Goal: Information Seeking & Learning: Learn about a topic

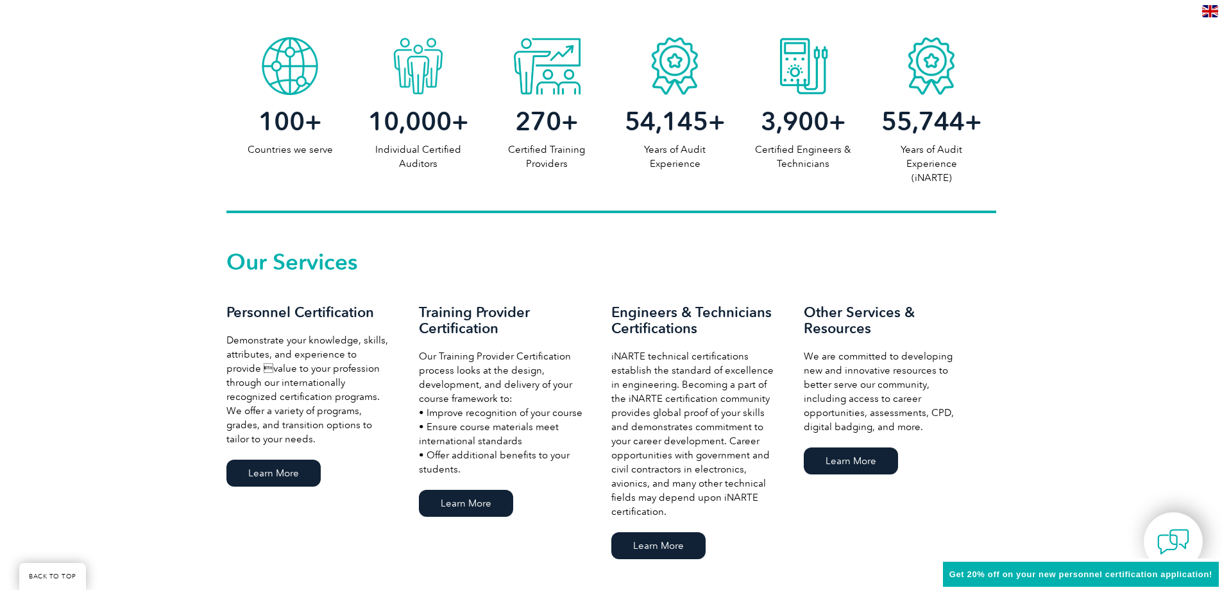
scroll to position [706, 0]
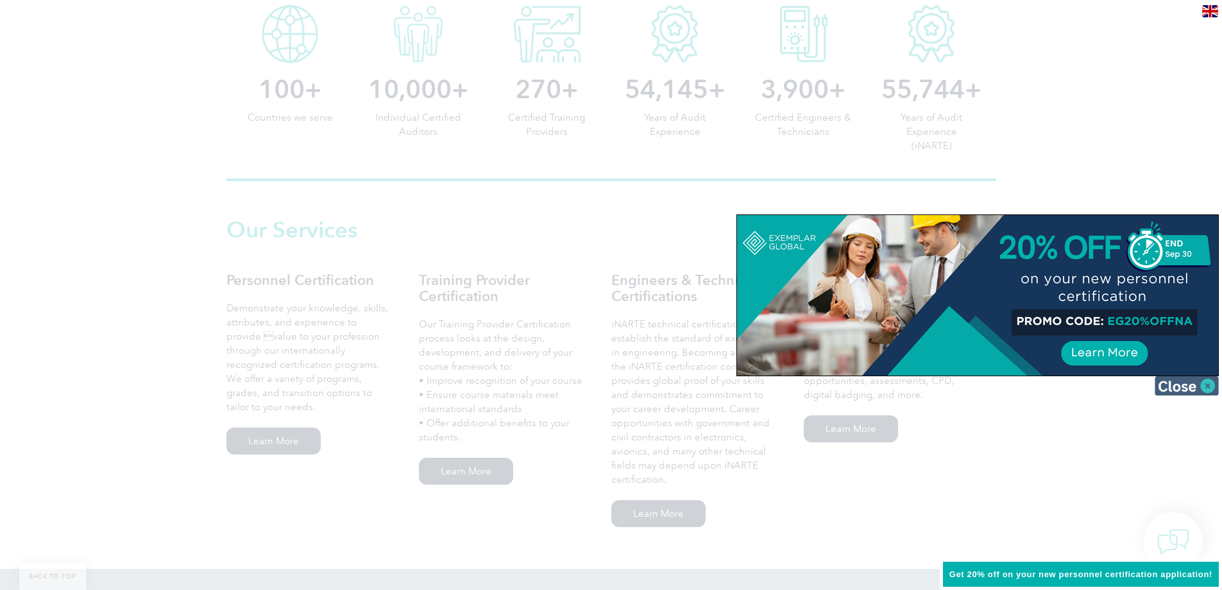
click at [1170, 385] on img at bounding box center [1187, 385] width 64 height 19
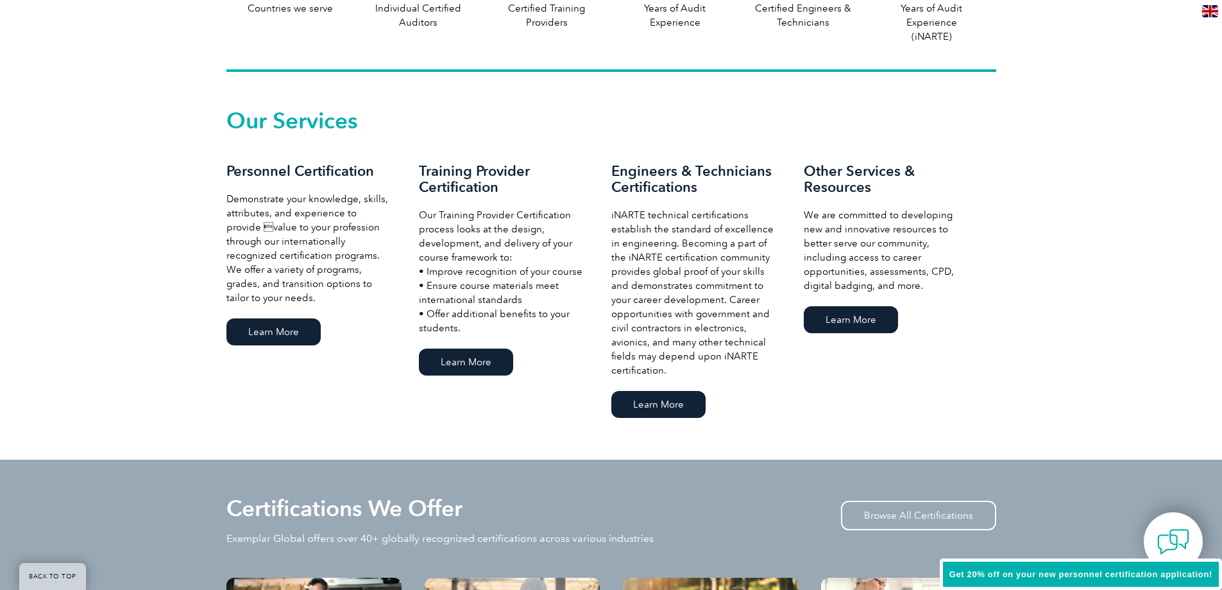
scroll to position [834, 0]
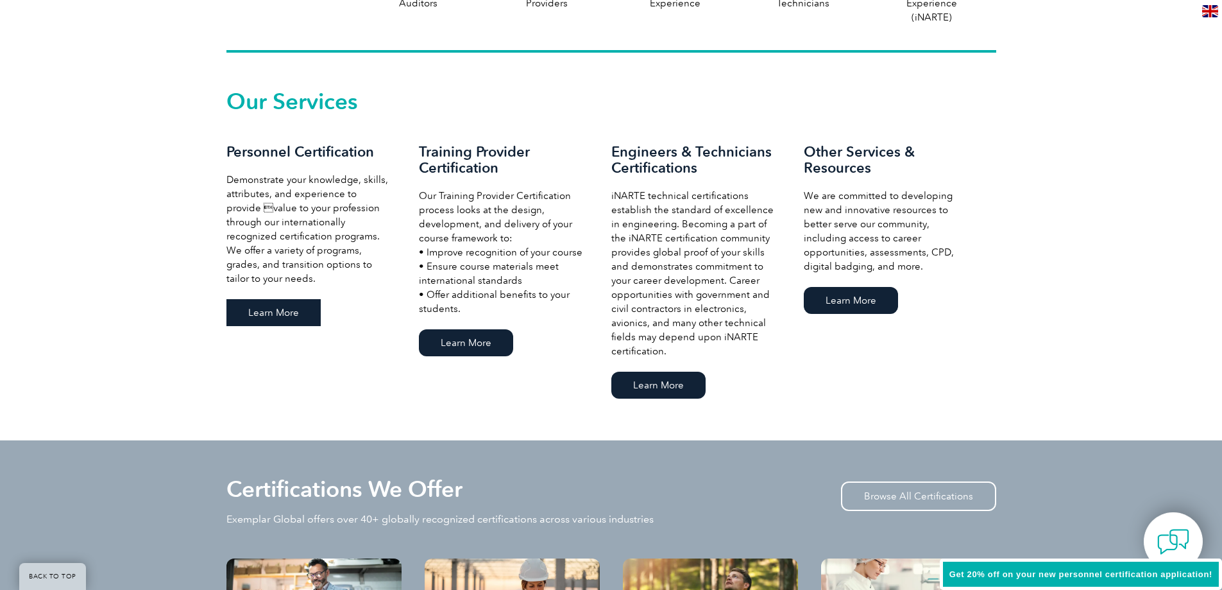
click at [251, 313] on link "Learn More" at bounding box center [273, 312] width 94 height 27
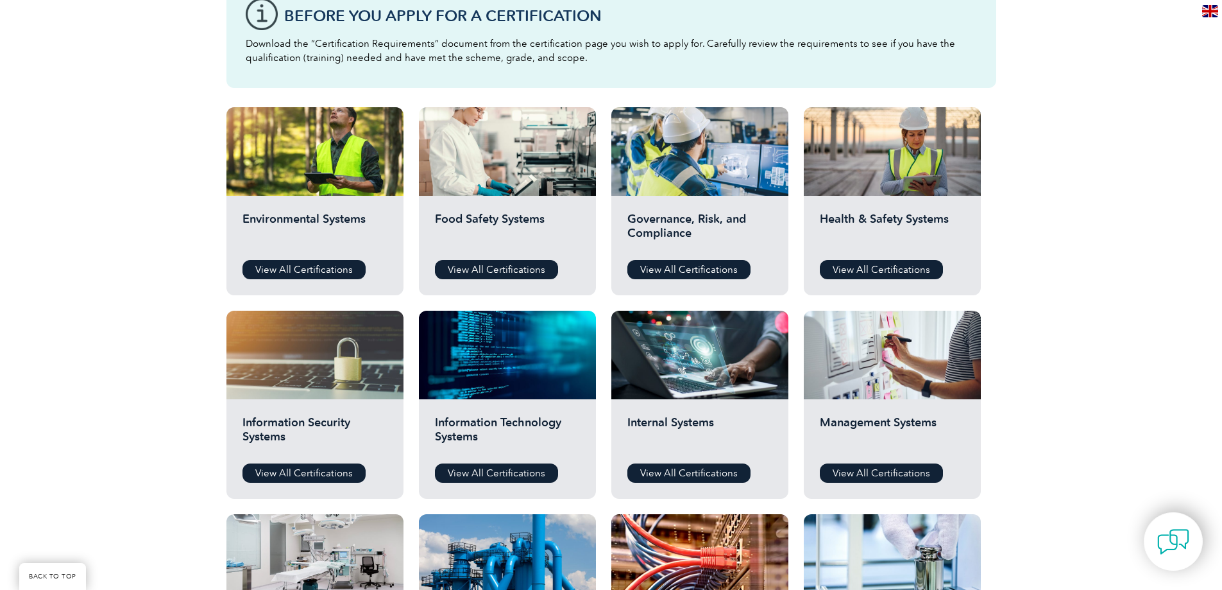
scroll to position [385, 0]
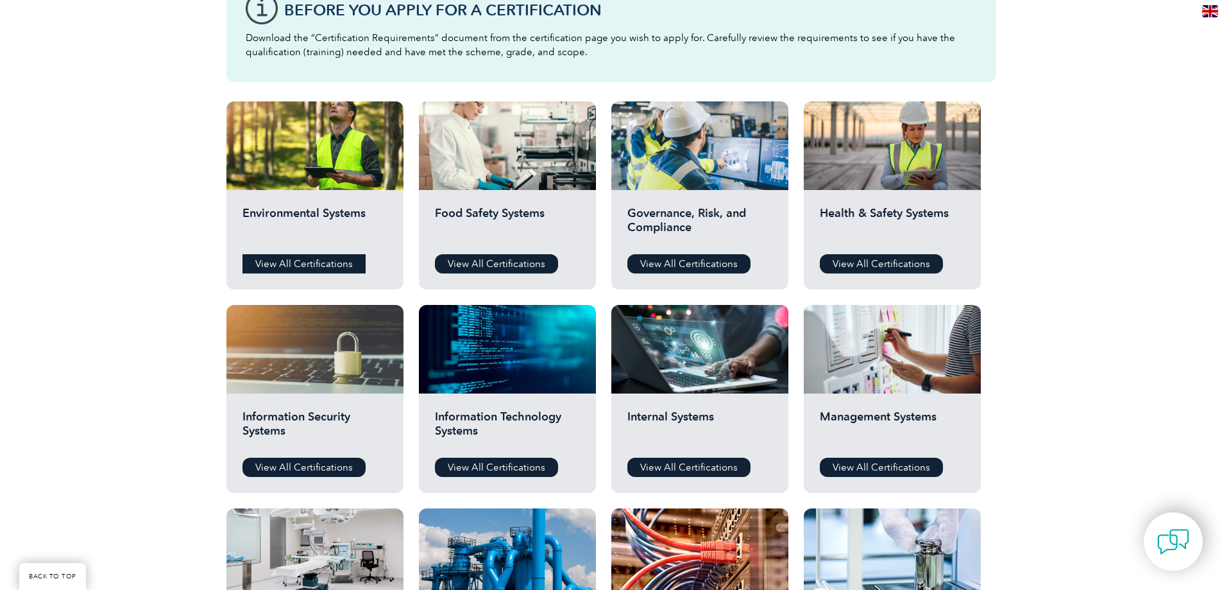
click at [322, 263] on link "View All Certifications" at bounding box center [304, 263] width 123 height 19
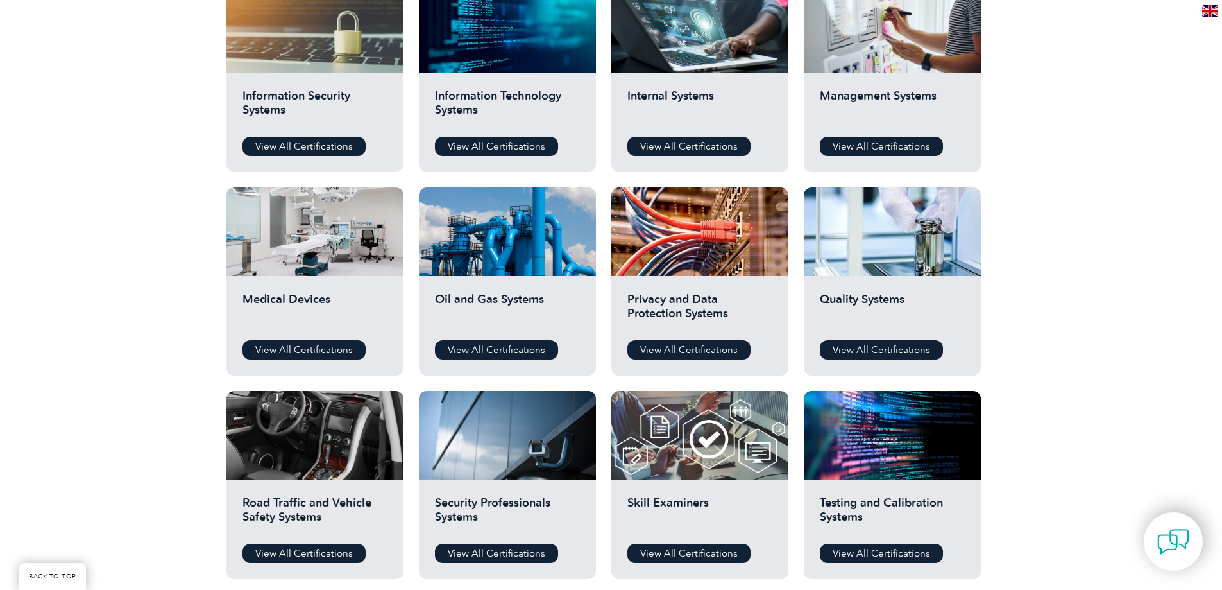
scroll to position [770, 0]
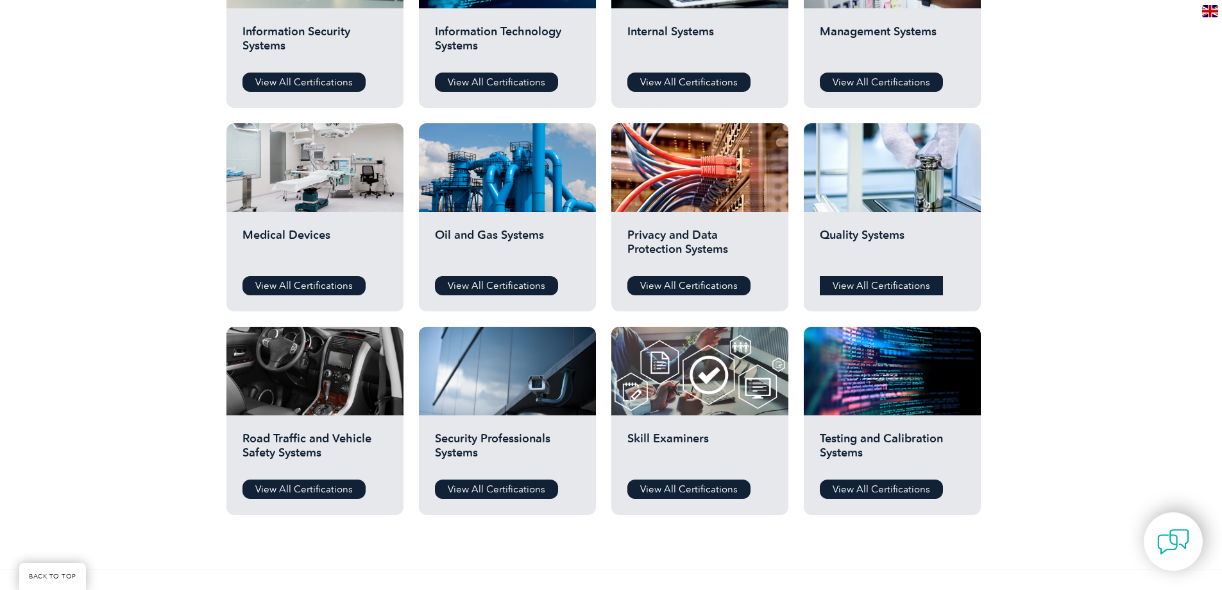
click at [907, 290] on link "View All Certifications" at bounding box center [881, 285] width 123 height 19
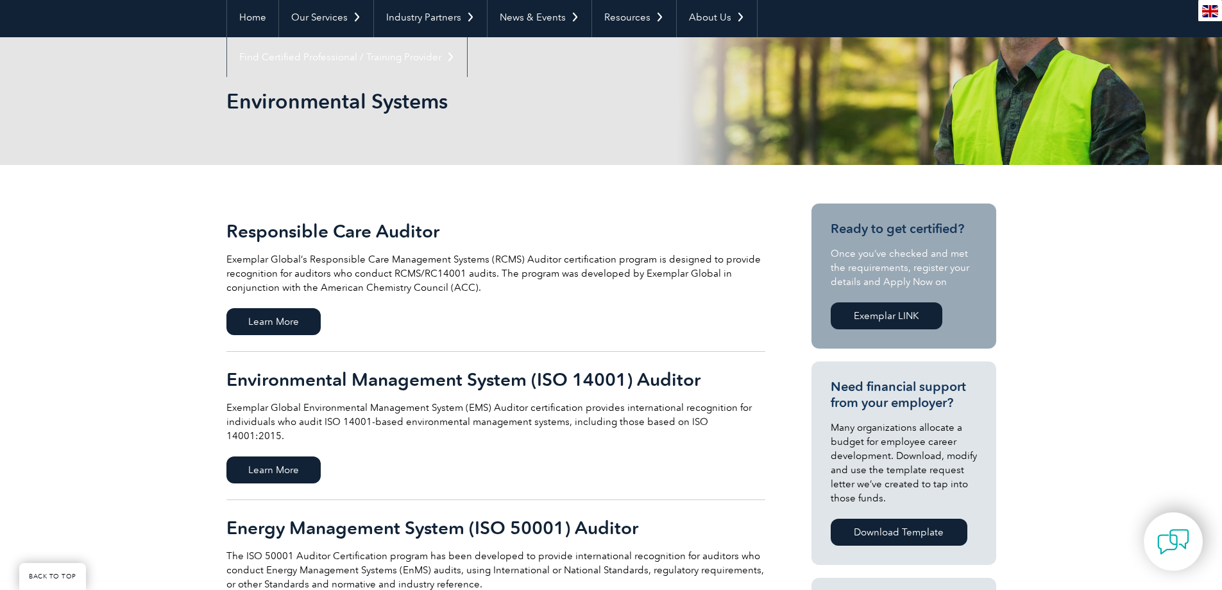
scroll to position [128, 0]
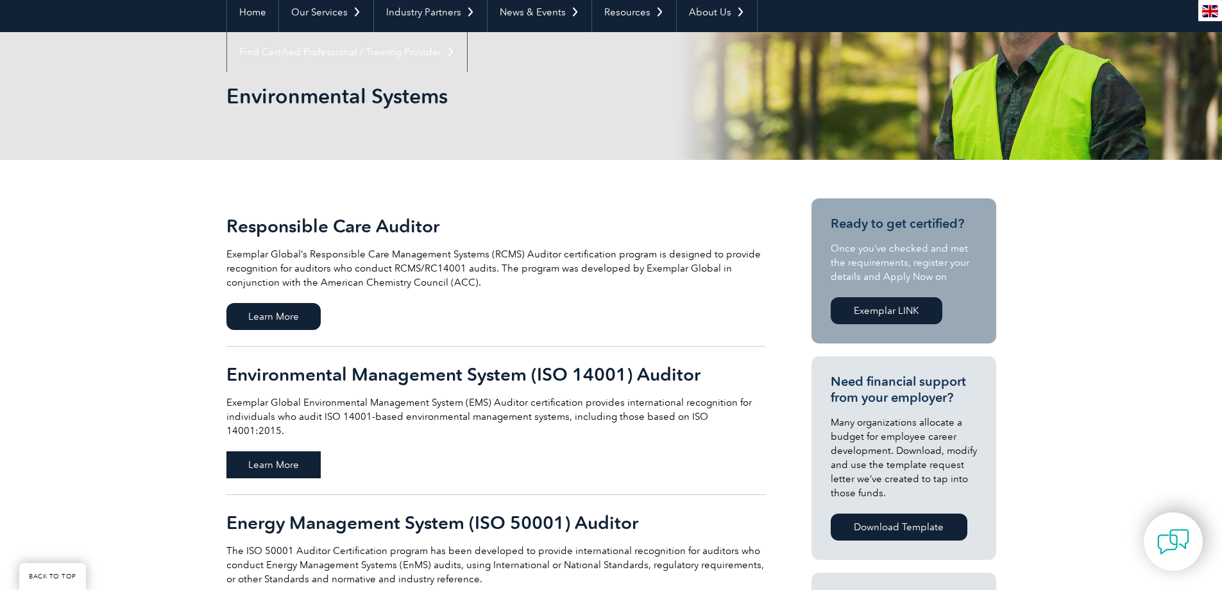
click at [255, 453] on span "Learn More" at bounding box center [273, 464] width 94 height 27
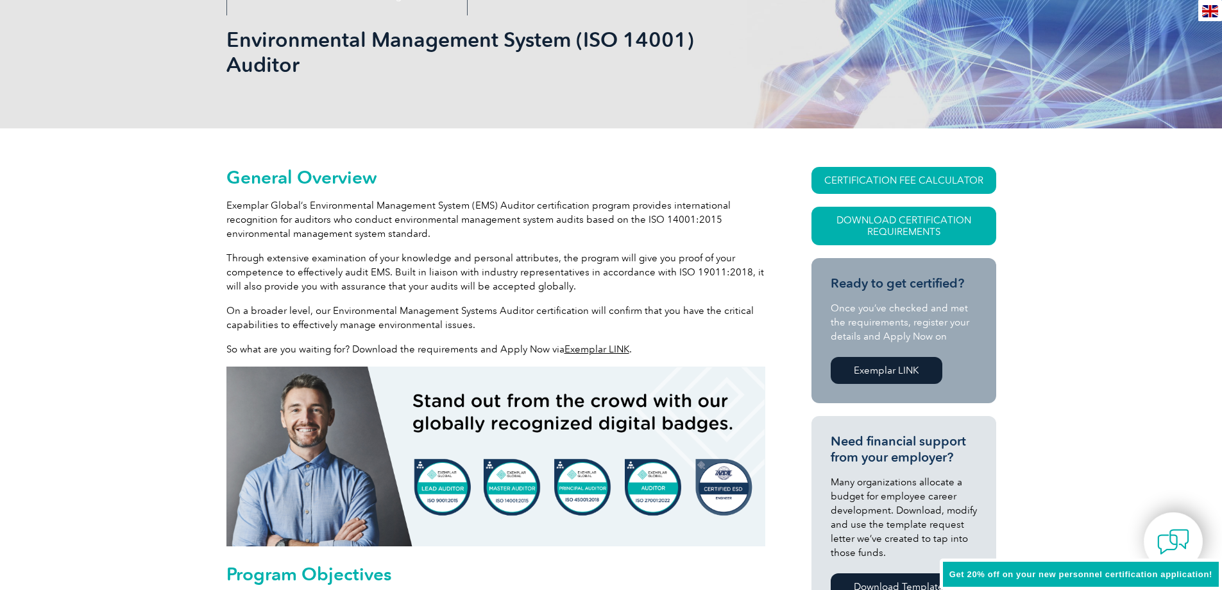
scroll to position [192, 0]
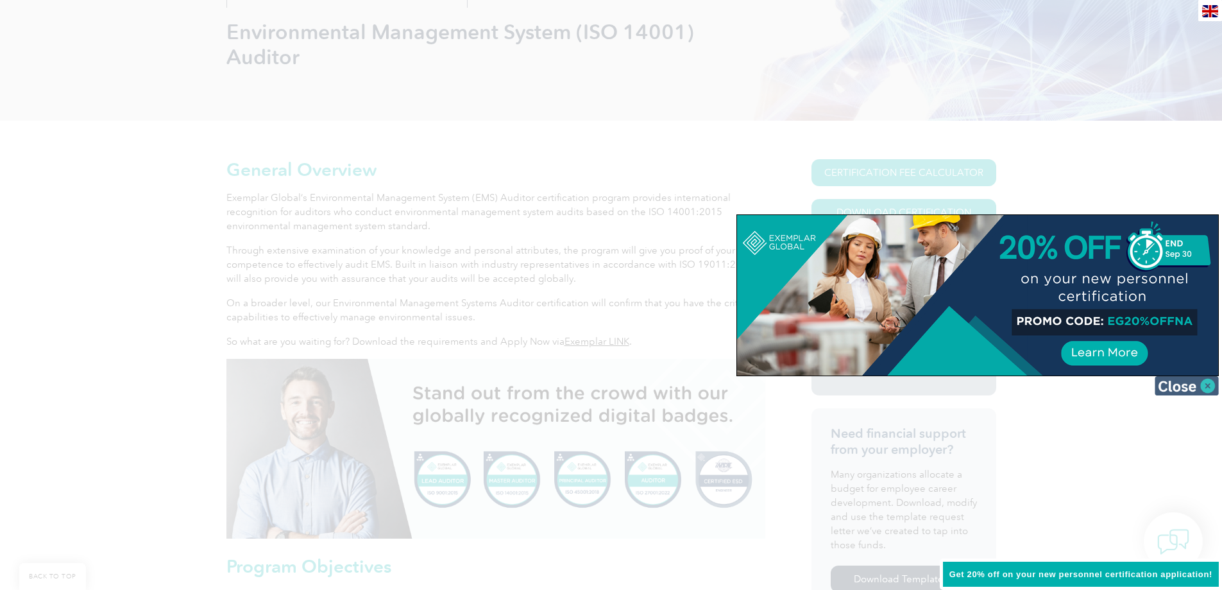
click at [1172, 377] on img at bounding box center [1187, 385] width 64 height 19
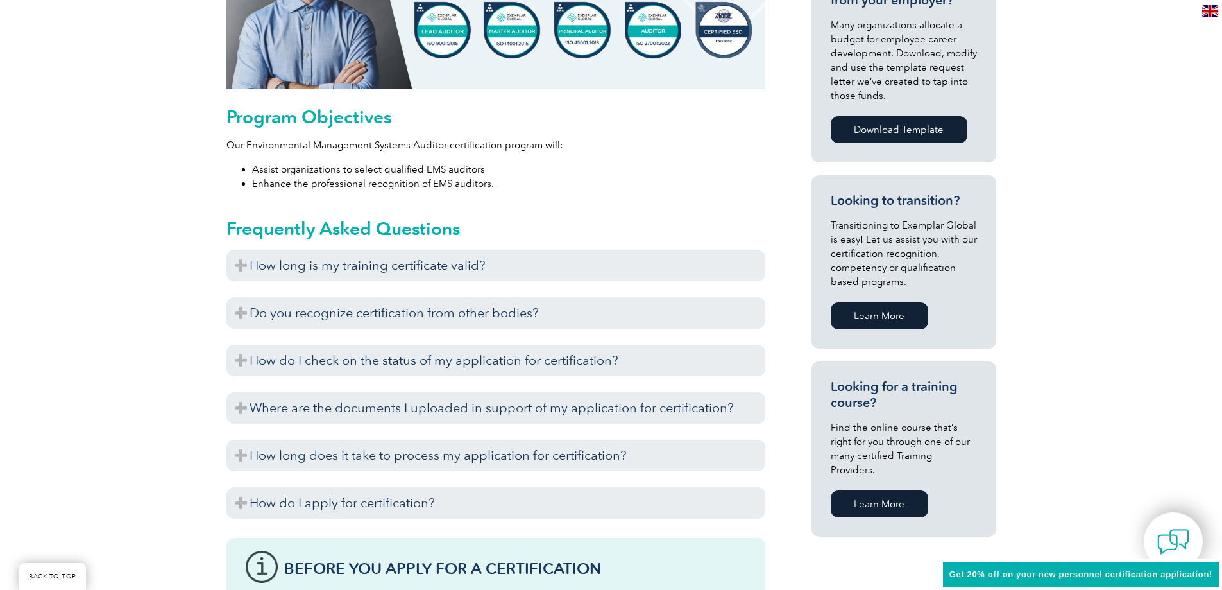
scroll to position [706, 0]
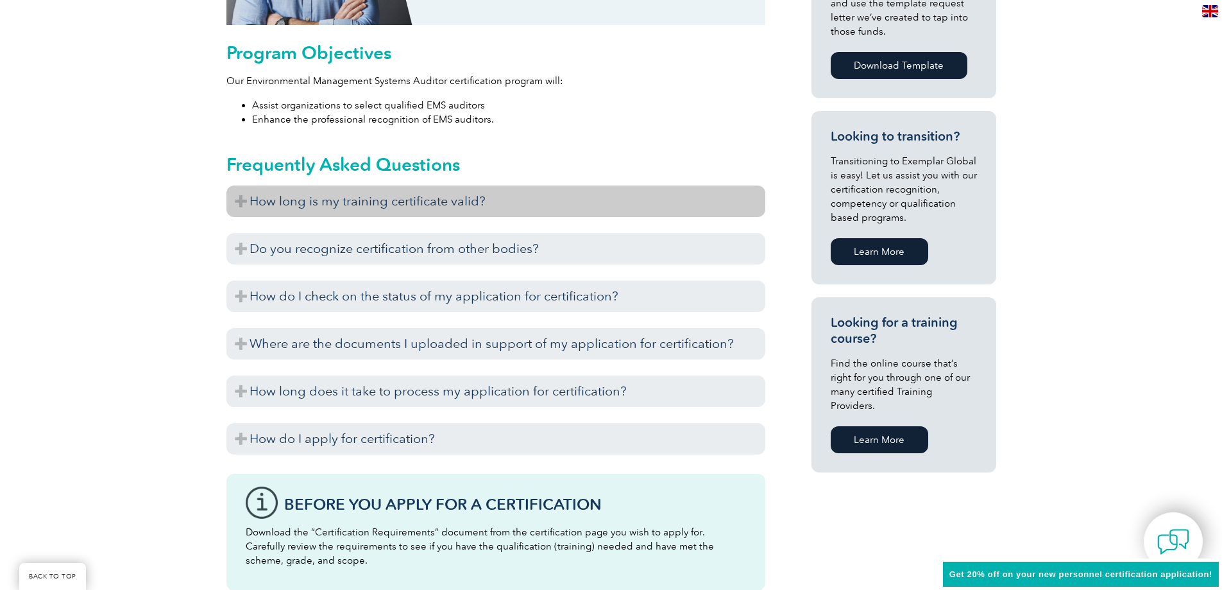
click at [245, 205] on h3 "How long is my training certificate valid?" at bounding box center [495, 200] width 539 height 31
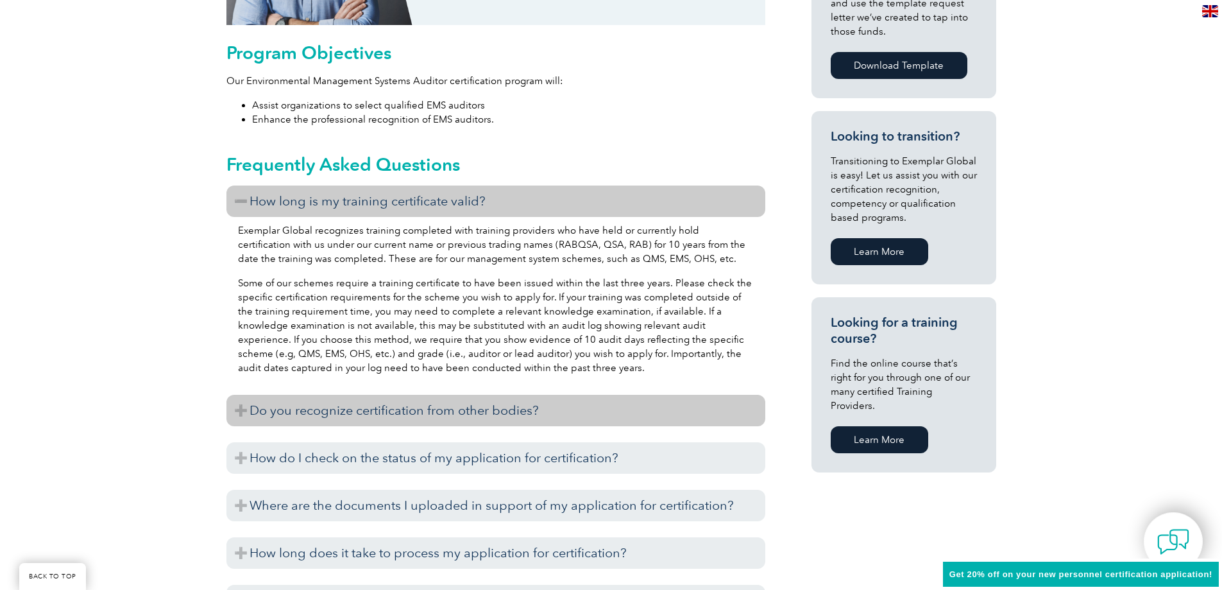
click at [235, 409] on h3 "Do you recognize certification from other bodies?" at bounding box center [495, 410] width 539 height 31
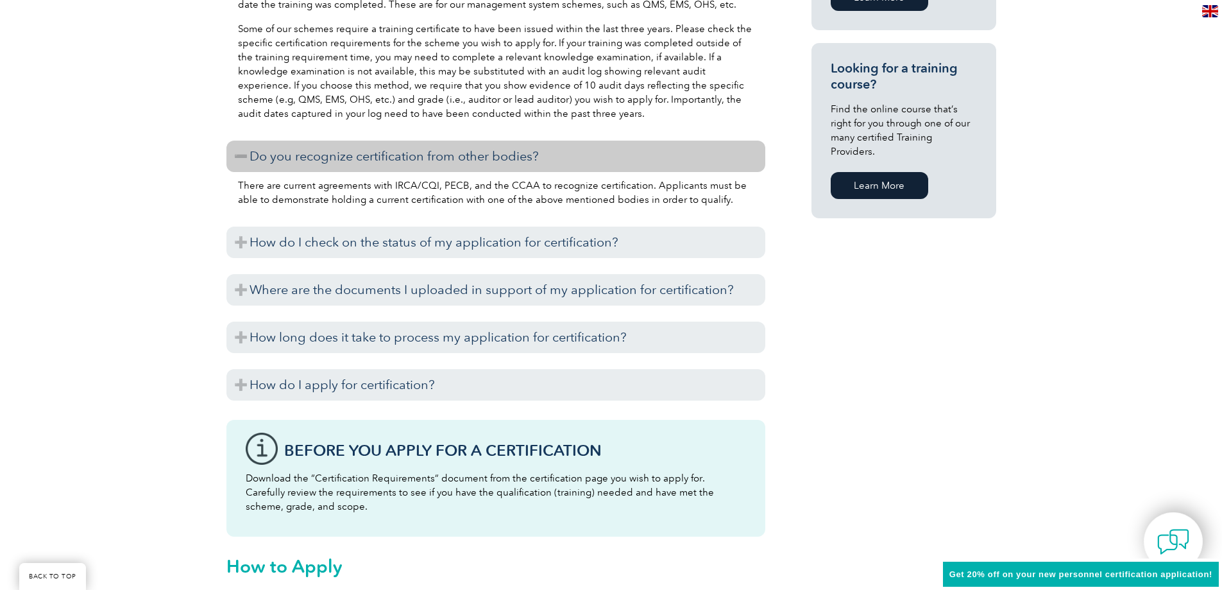
scroll to position [962, 0]
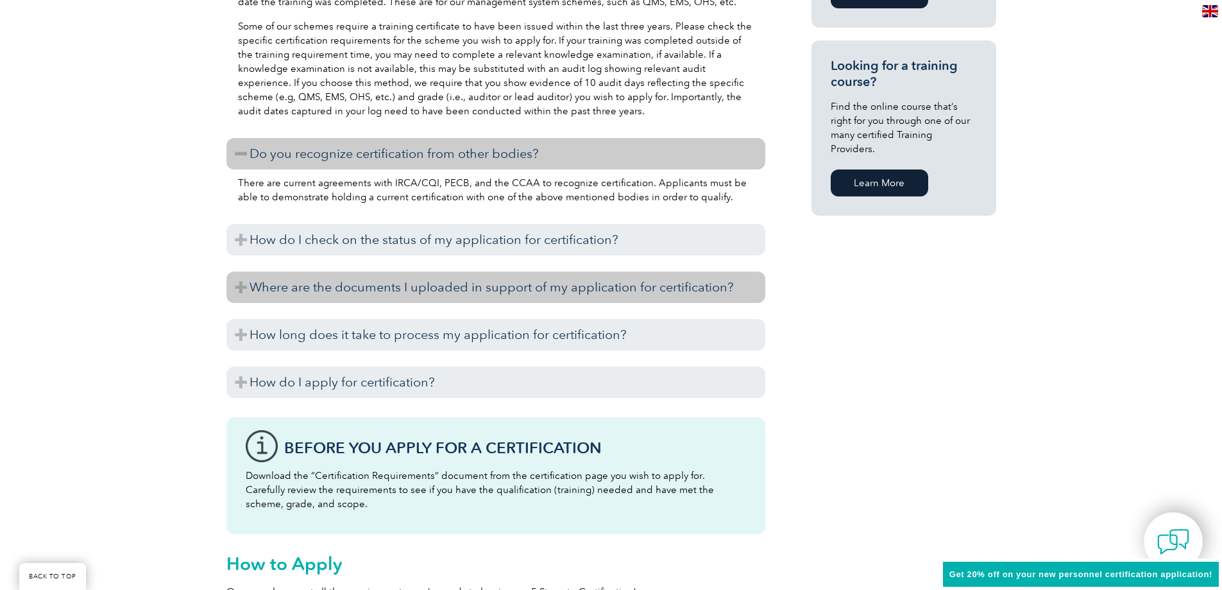
click at [243, 289] on h3 "Where are the documents I uploaded in support of my application for certificati…" at bounding box center [495, 286] width 539 height 31
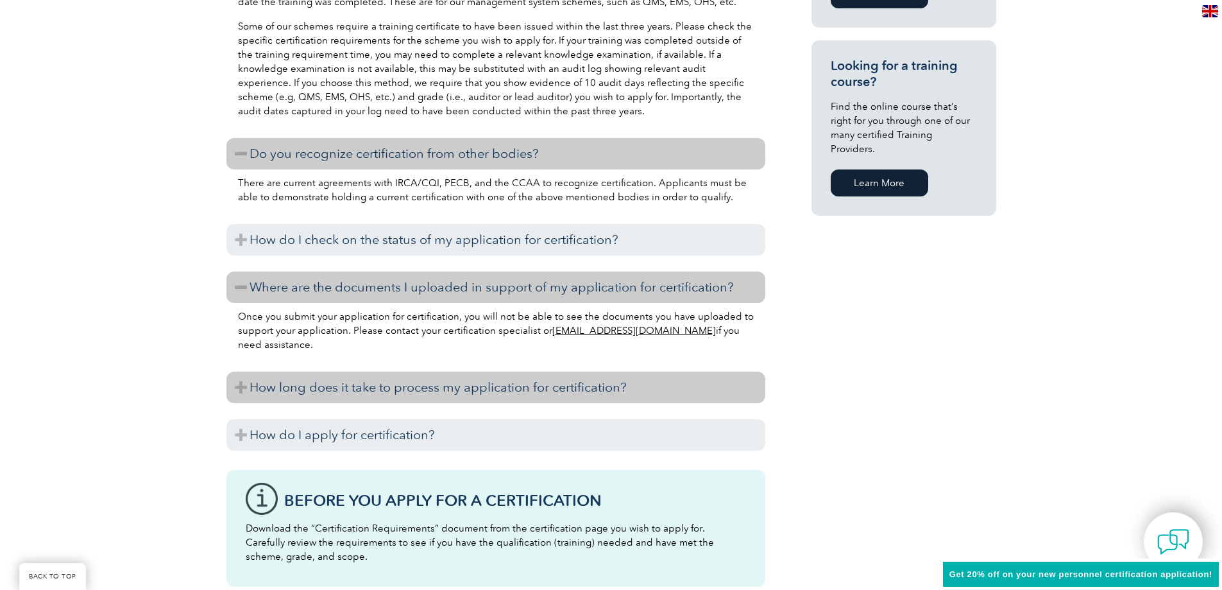
click at [242, 383] on h3 "How long does it take to process my application for certification?" at bounding box center [495, 386] width 539 height 31
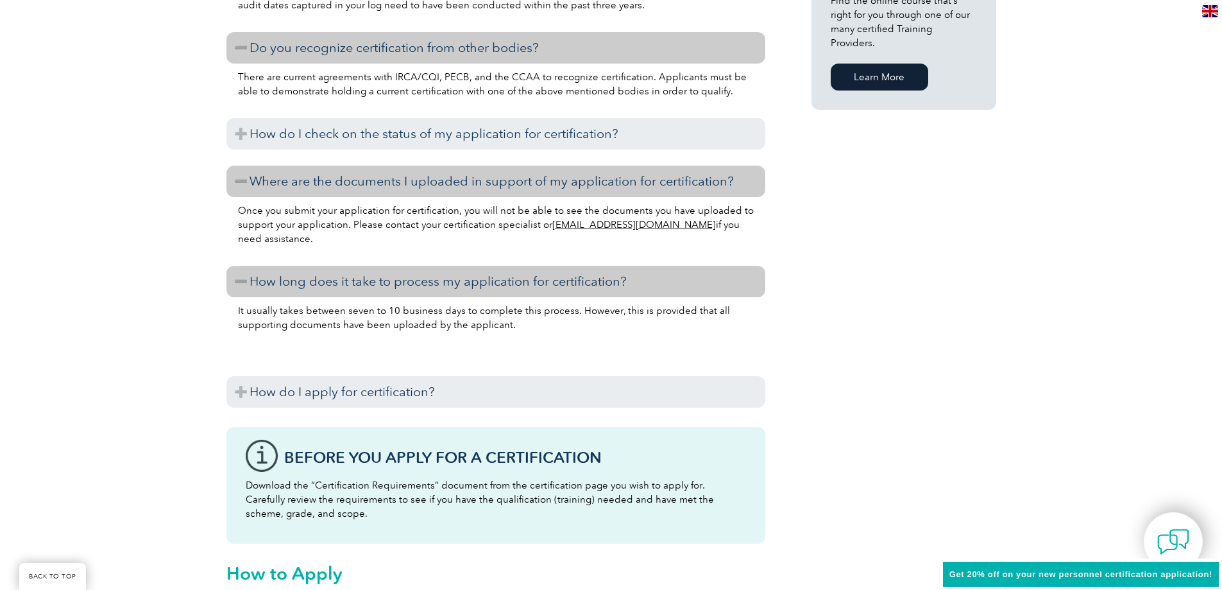
scroll to position [1091, 0]
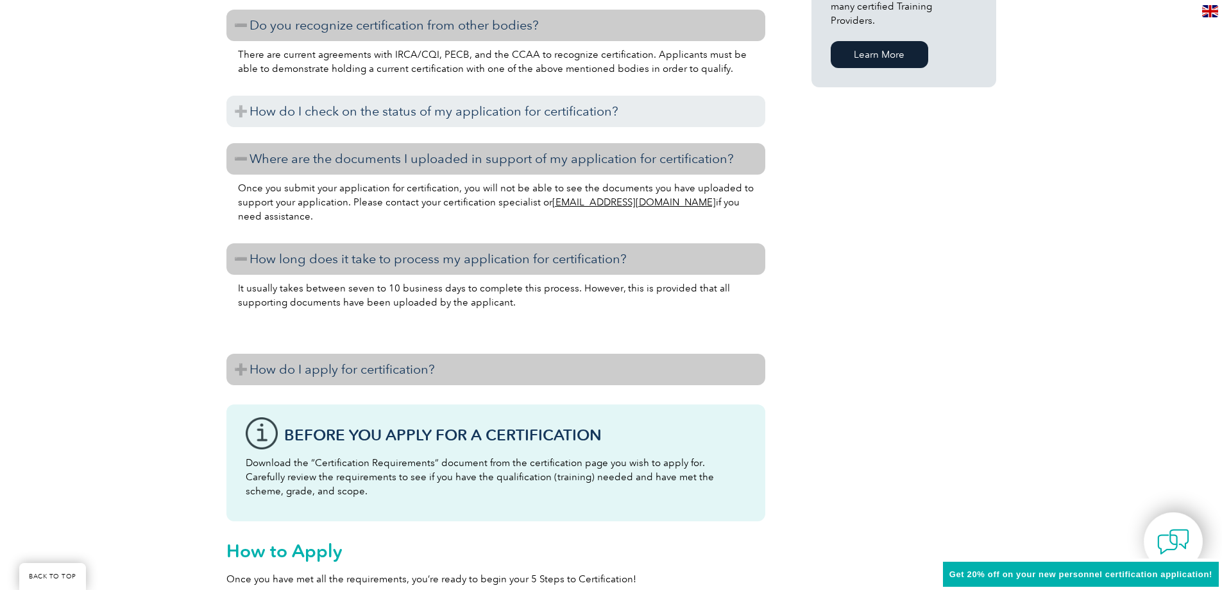
click at [243, 372] on h3 "How do I apply for certification?" at bounding box center [495, 369] width 539 height 31
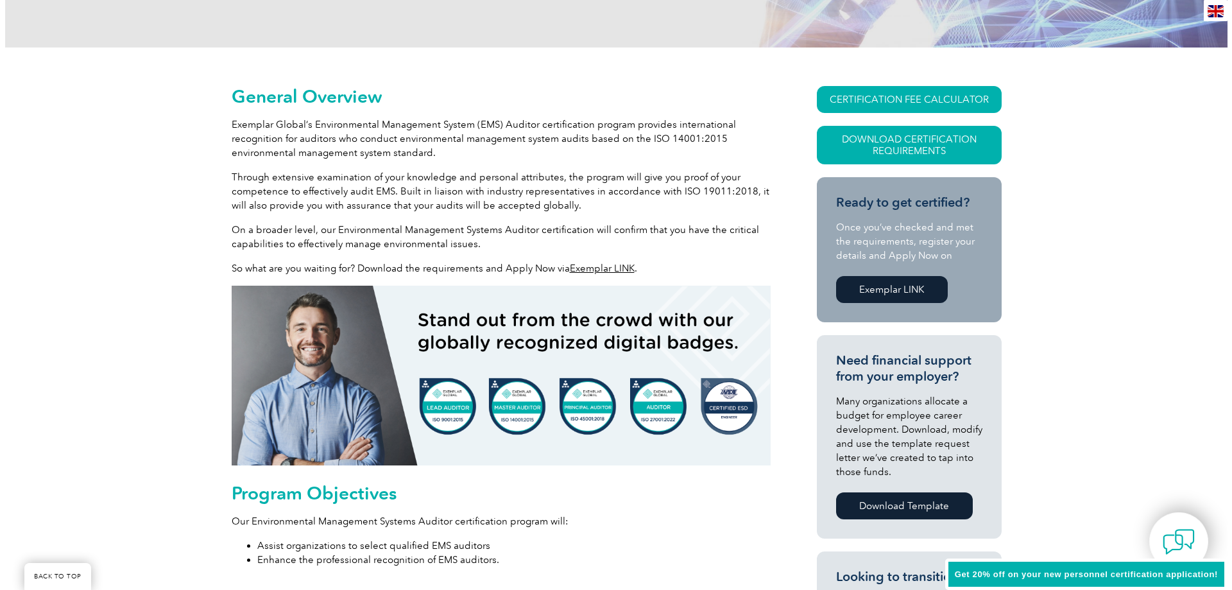
scroll to position [257, 0]
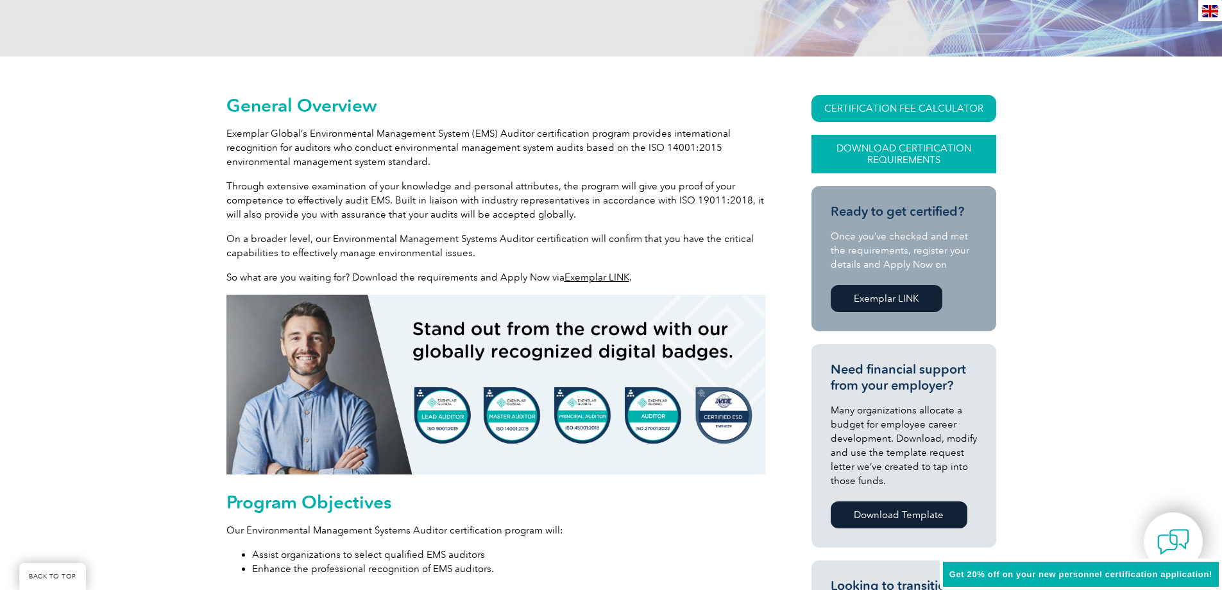
click at [849, 153] on link "Download Certification Requirements" at bounding box center [904, 154] width 185 height 38
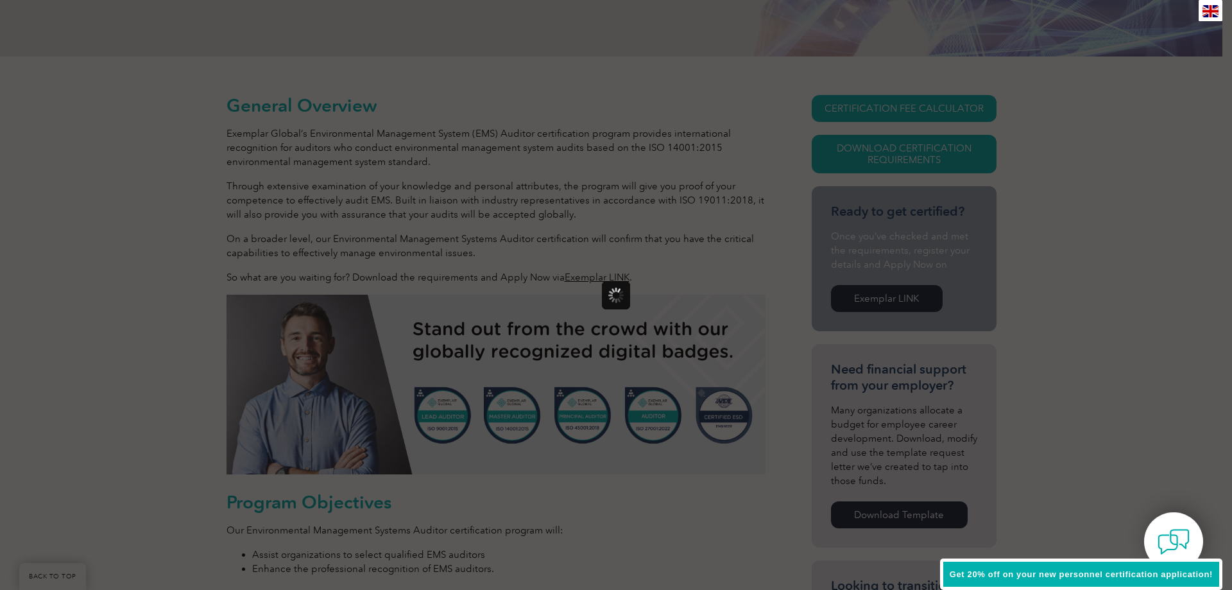
scroll to position [0, 0]
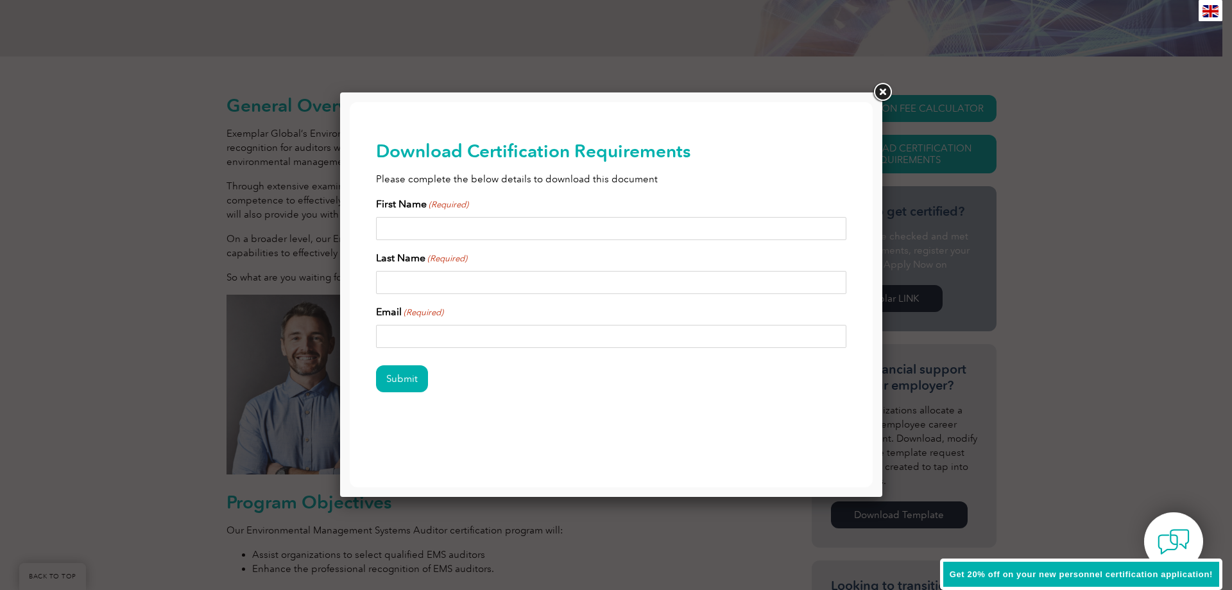
click at [881, 89] on link at bounding box center [882, 92] width 23 height 23
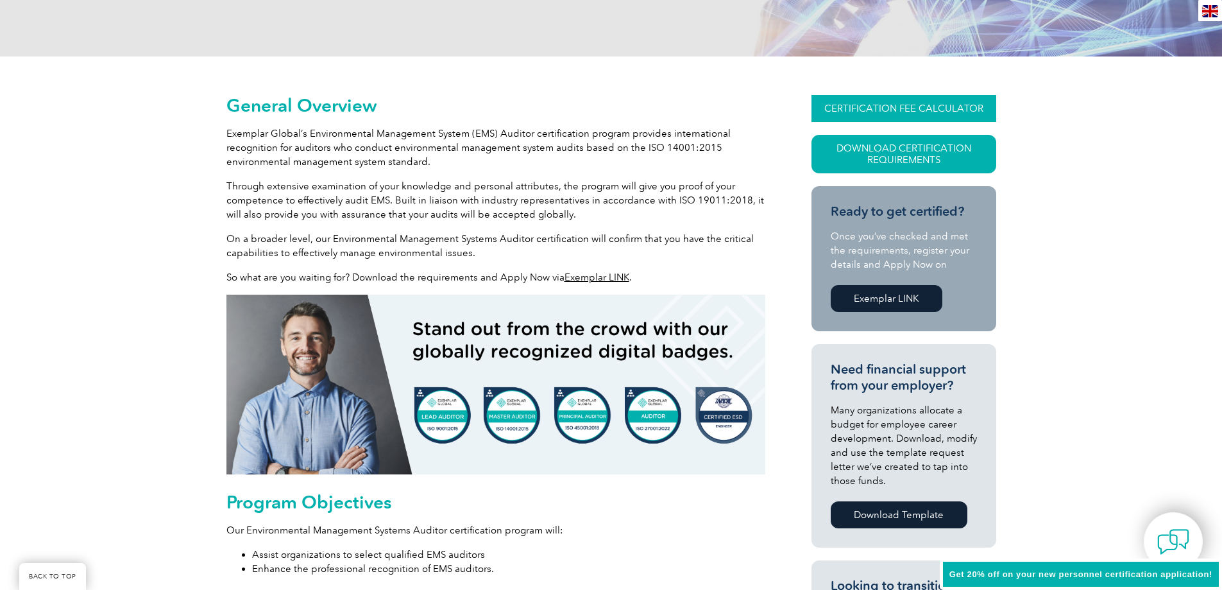
click at [885, 105] on link "CERTIFICATION FEE CALCULATOR" at bounding box center [904, 108] width 185 height 27
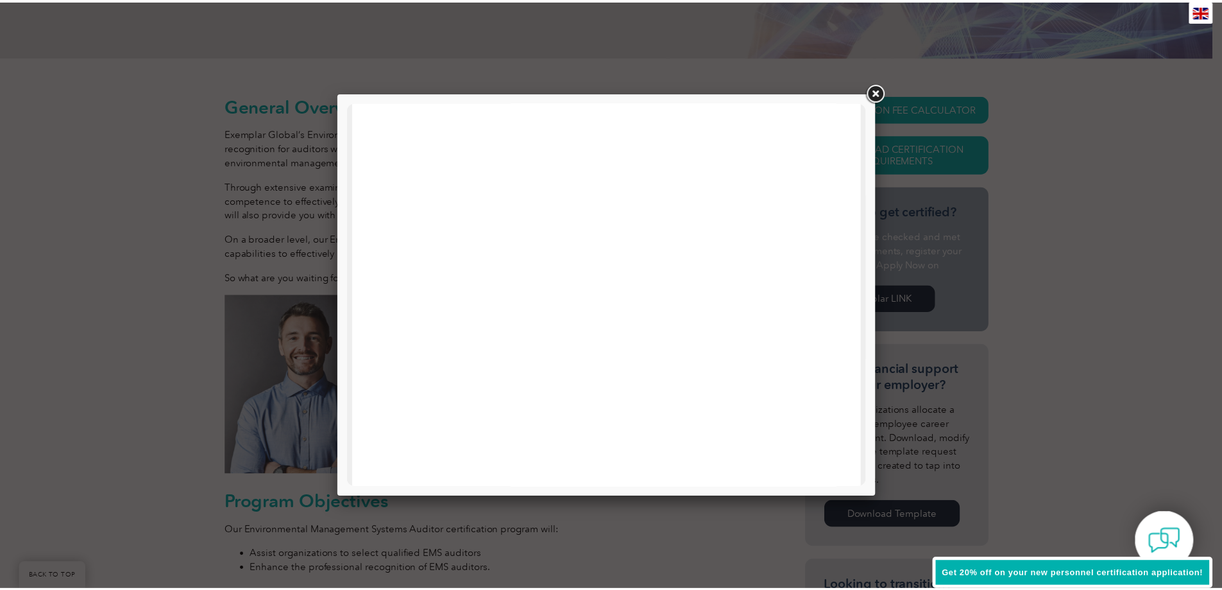
scroll to position [612, 0]
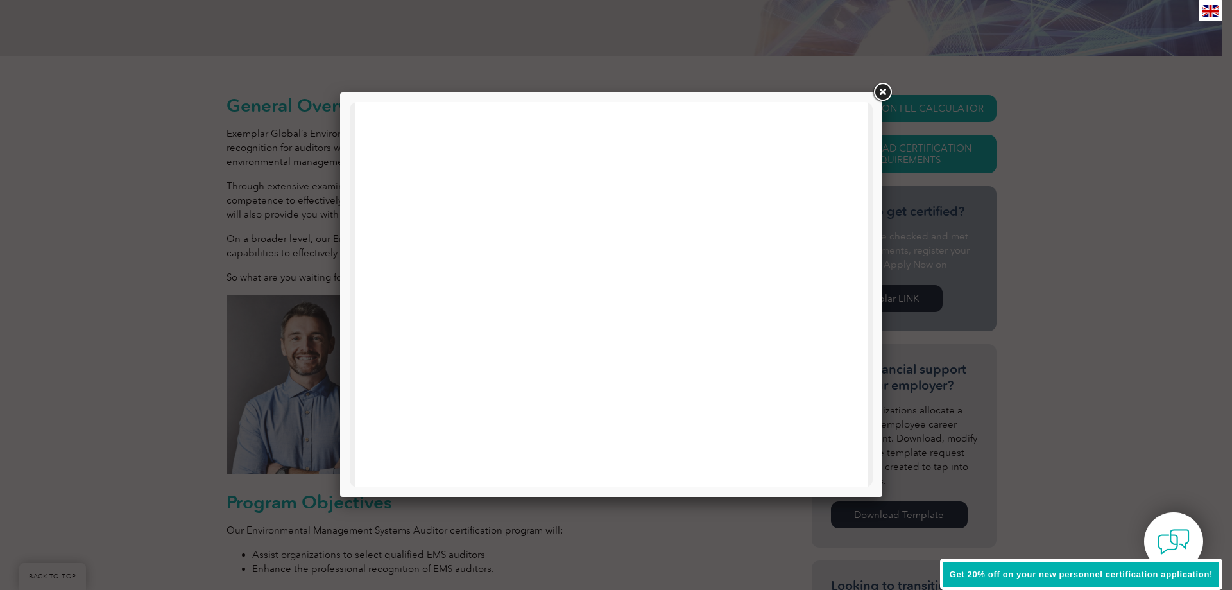
click at [880, 93] on link at bounding box center [882, 92] width 23 height 23
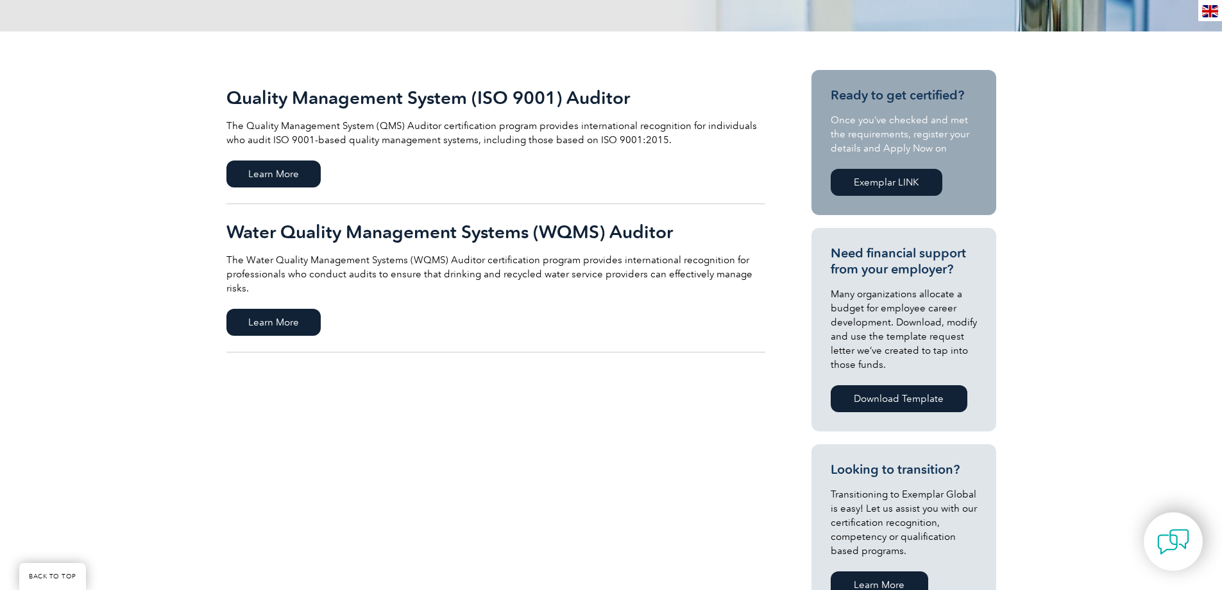
scroll to position [192, 0]
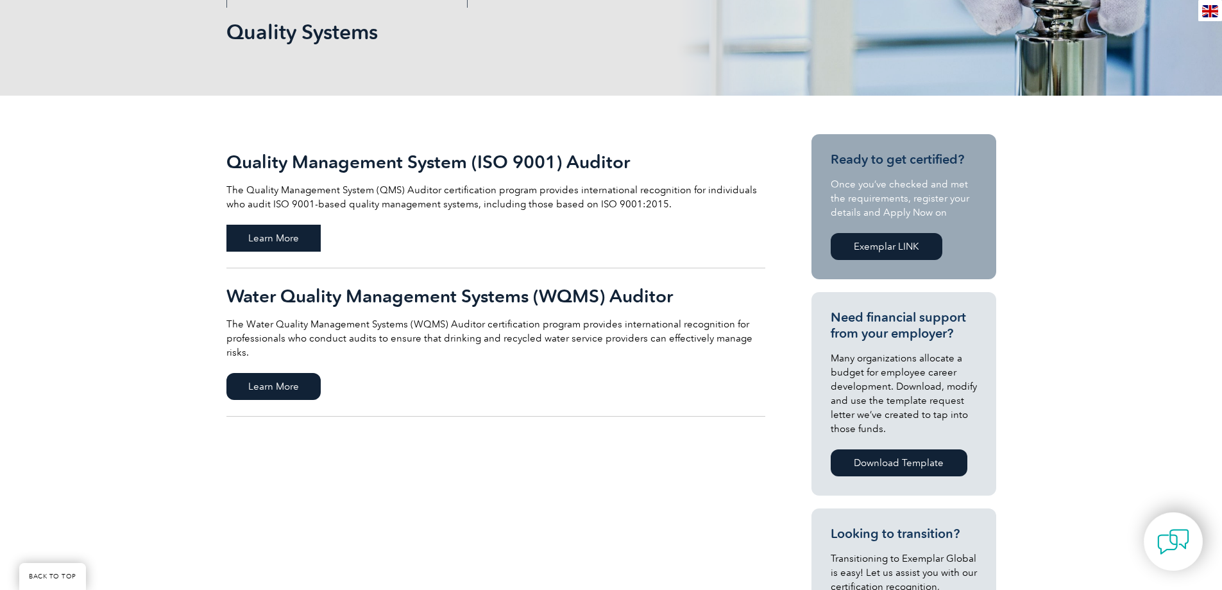
click at [282, 241] on span "Learn More" at bounding box center [273, 238] width 94 height 27
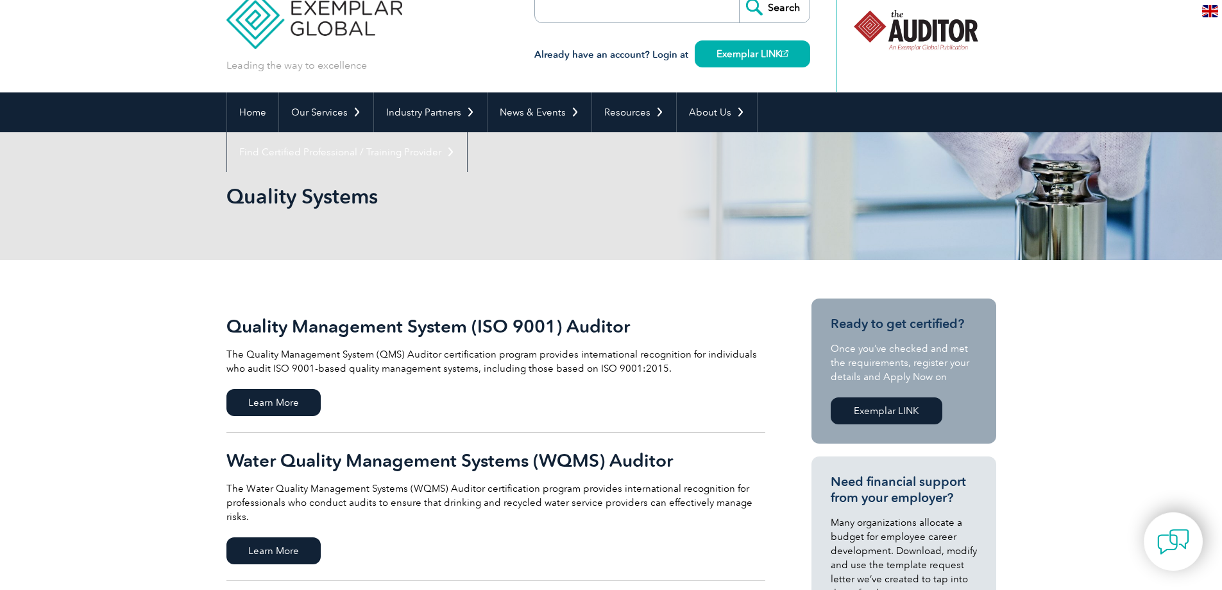
scroll to position [0, 0]
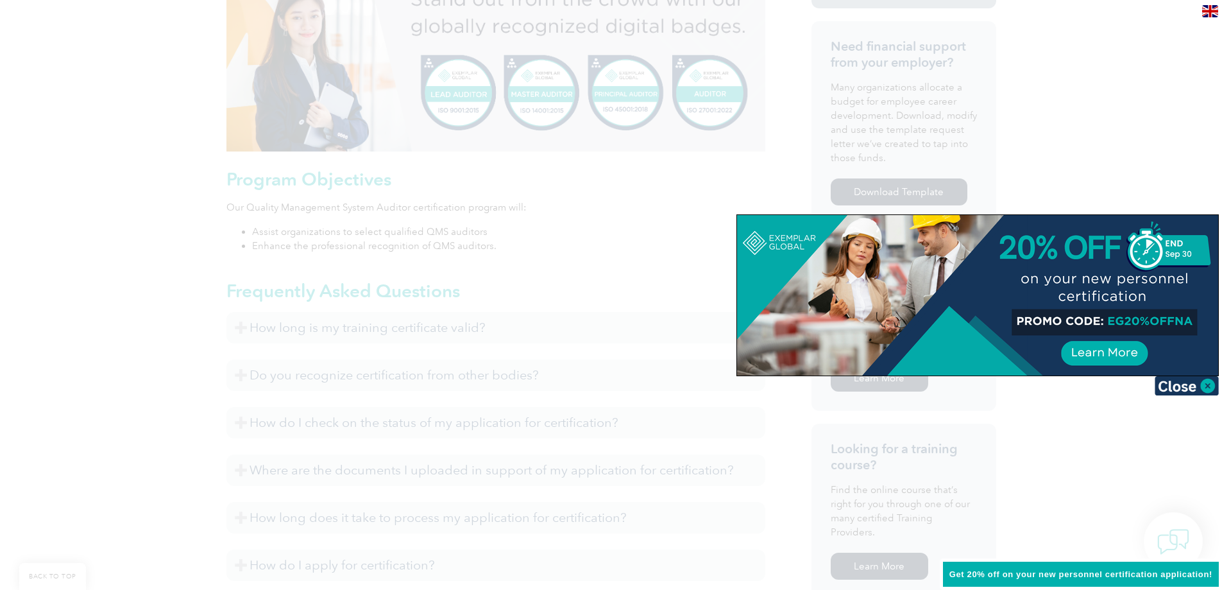
scroll to position [577, 0]
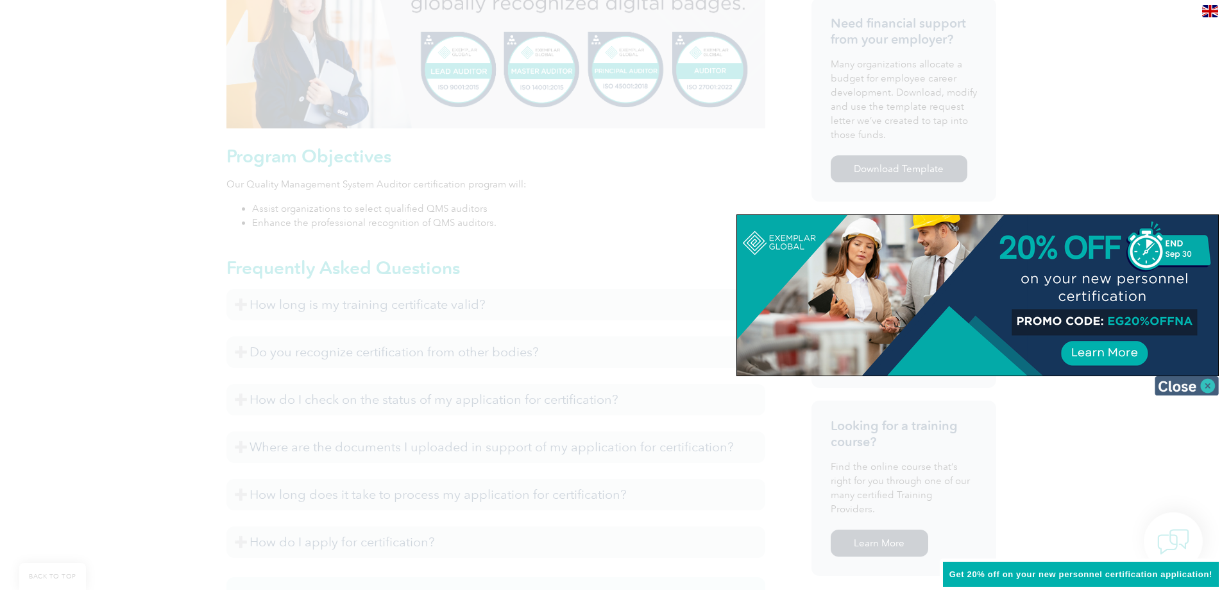
click at [1185, 384] on img at bounding box center [1187, 385] width 64 height 19
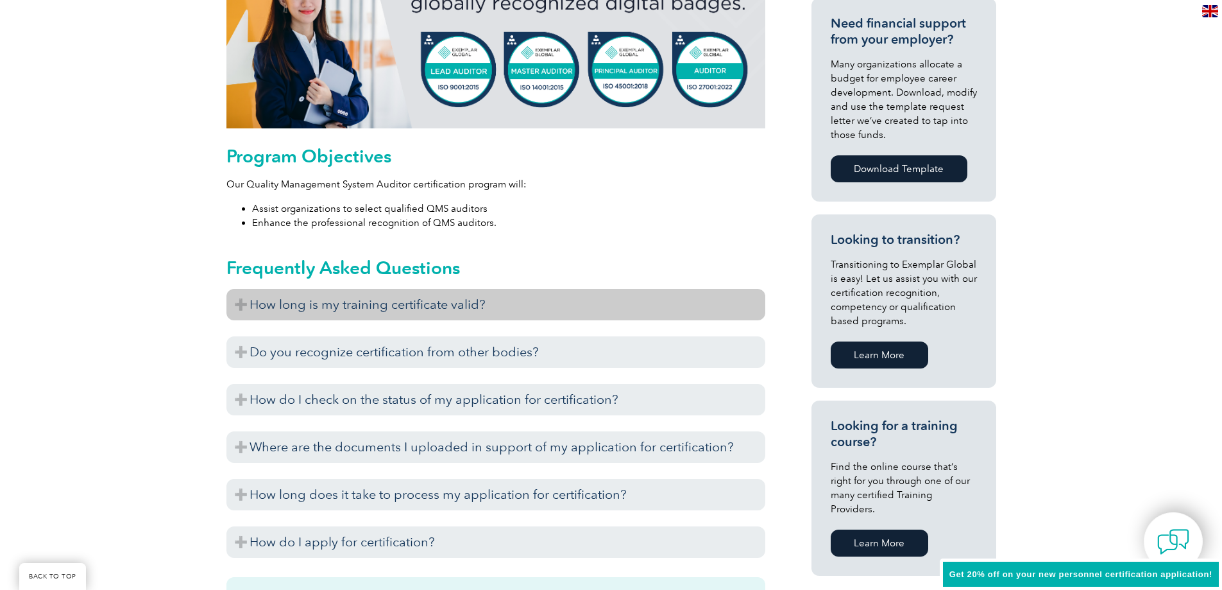
click at [235, 306] on h3 "How long is my training certificate valid?" at bounding box center [495, 304] width 539 height 31
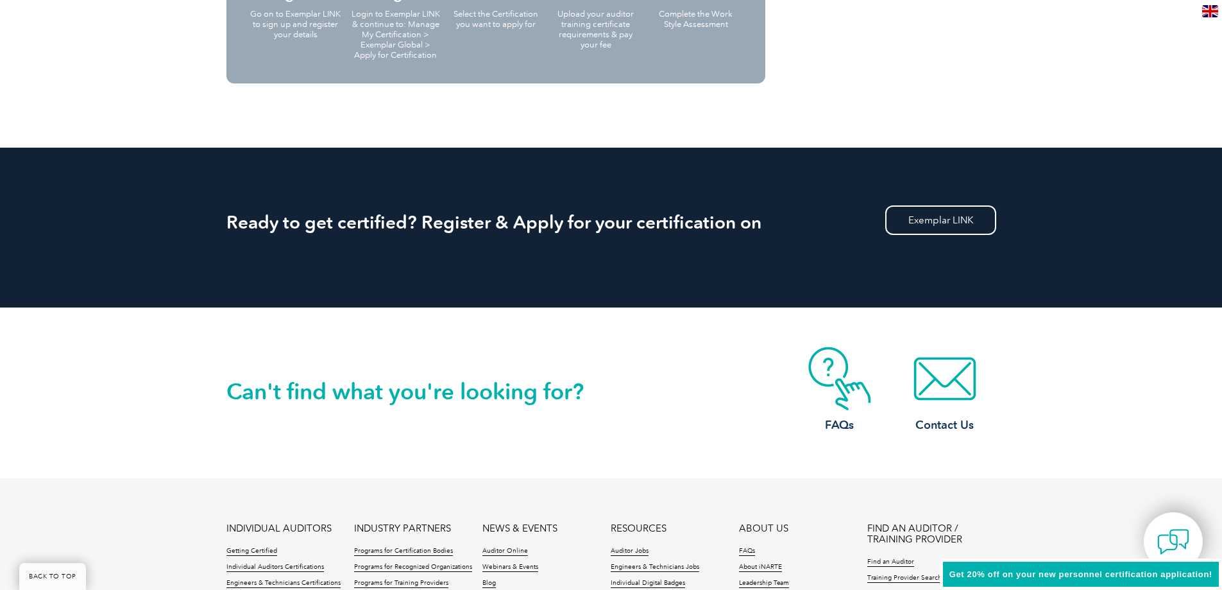
scroll to position [1604, 0]
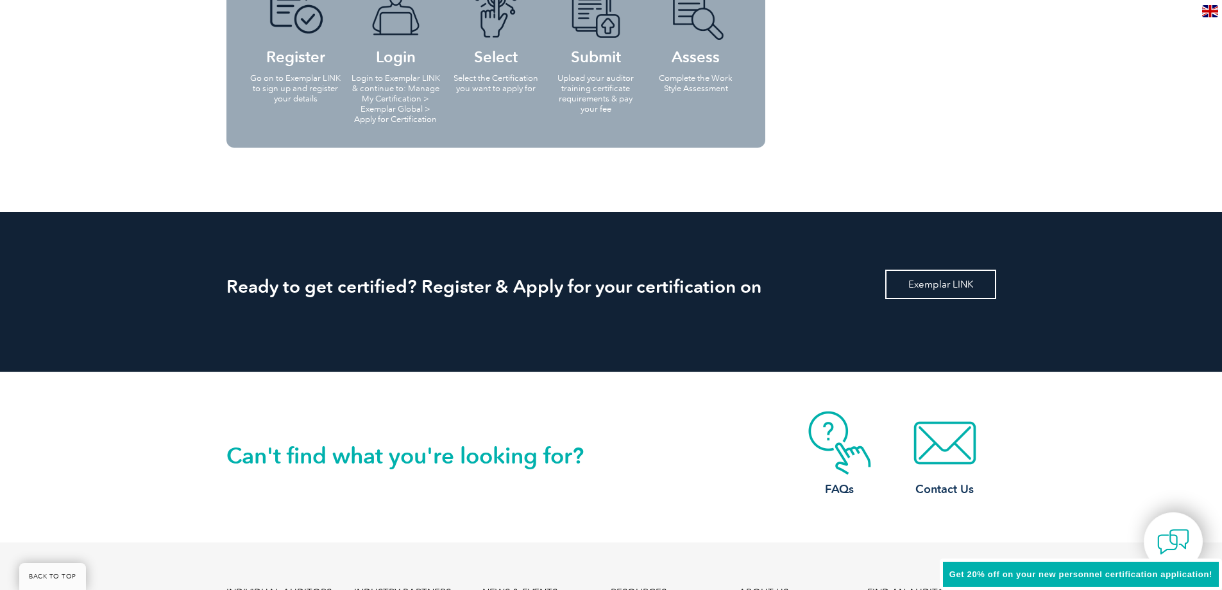
click at [919, 273] on link "Exemplar LINK" at bounding box center [940, 284] width 111 height 30
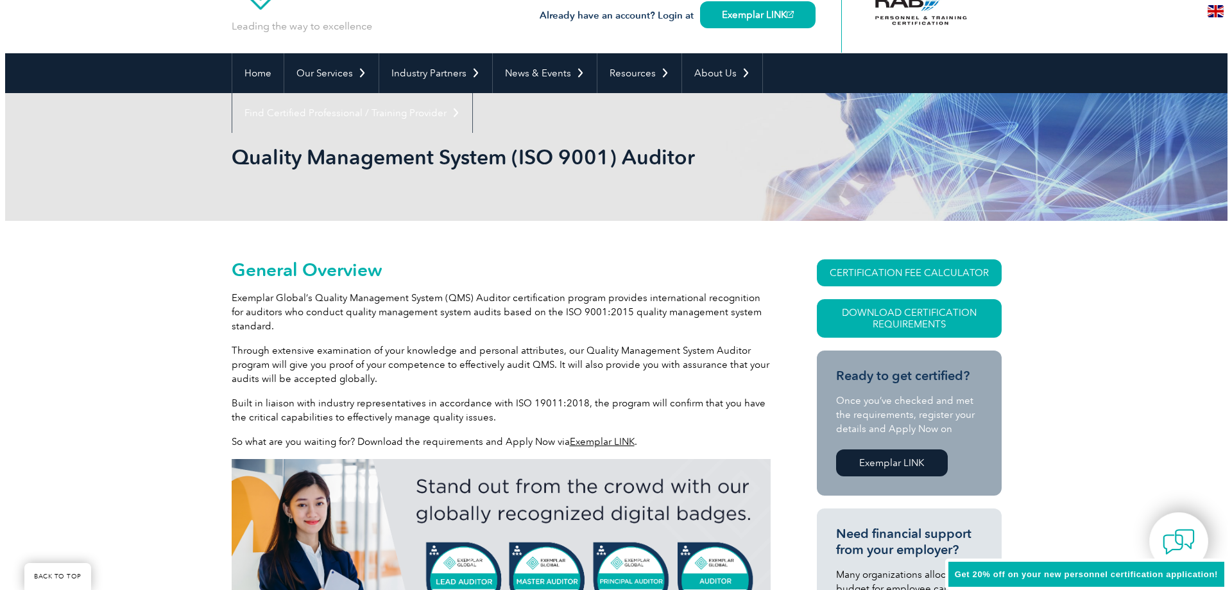
scroll to position [64, 0]
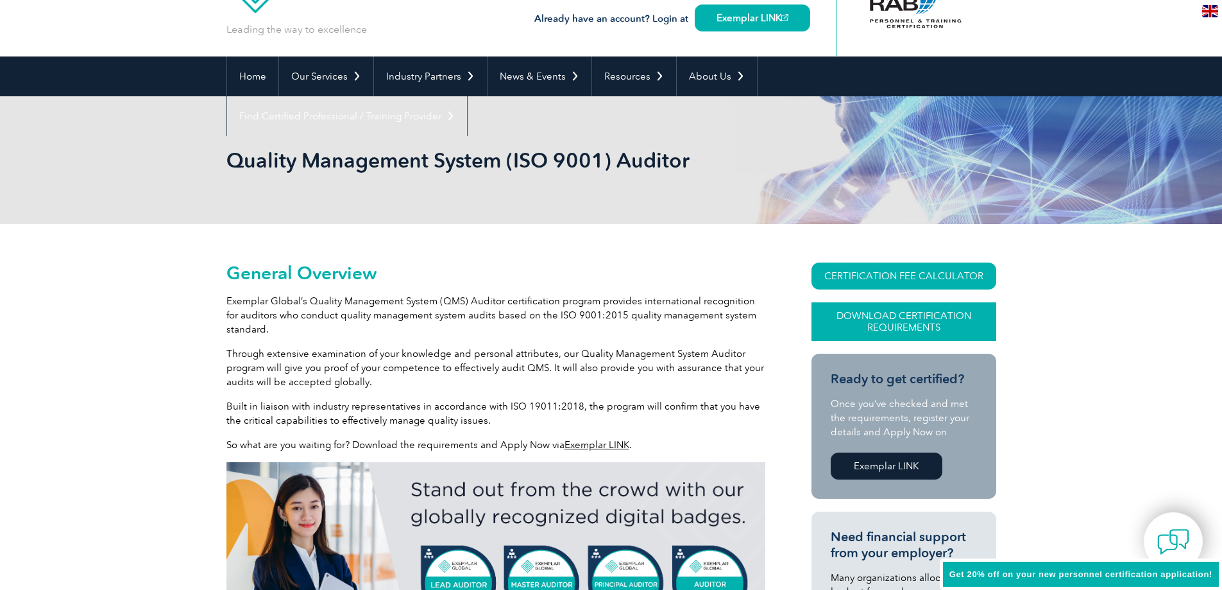
click at [883, 319] on link "Download Certification Requirements" at bounding box center [904, 321] width 185 height 38
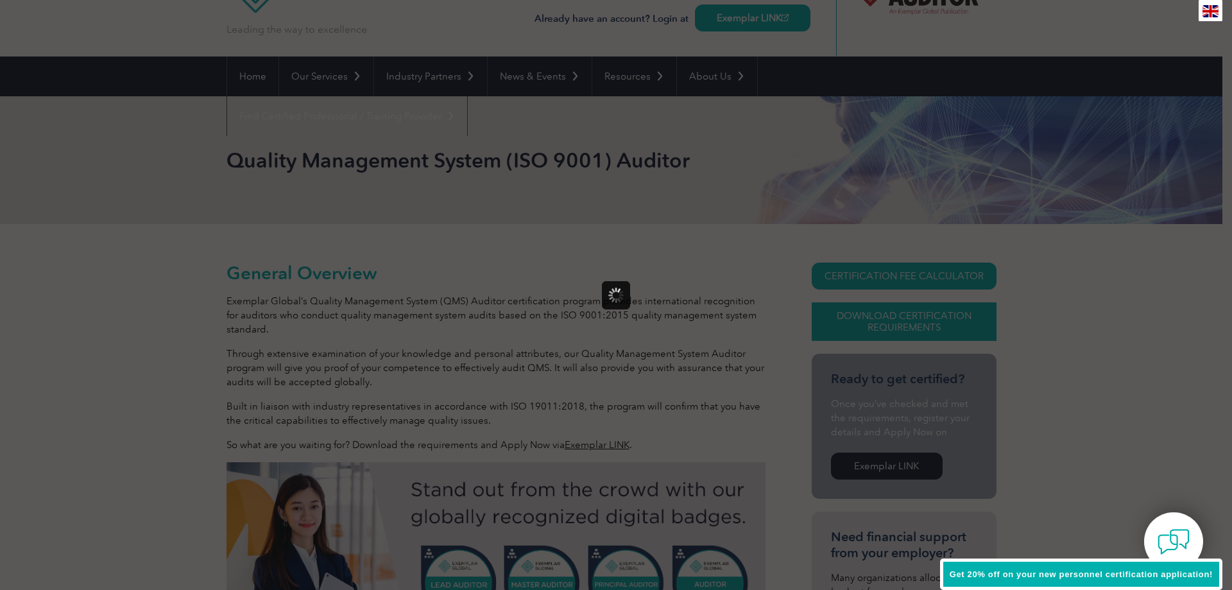
scroll to position [0, 0]
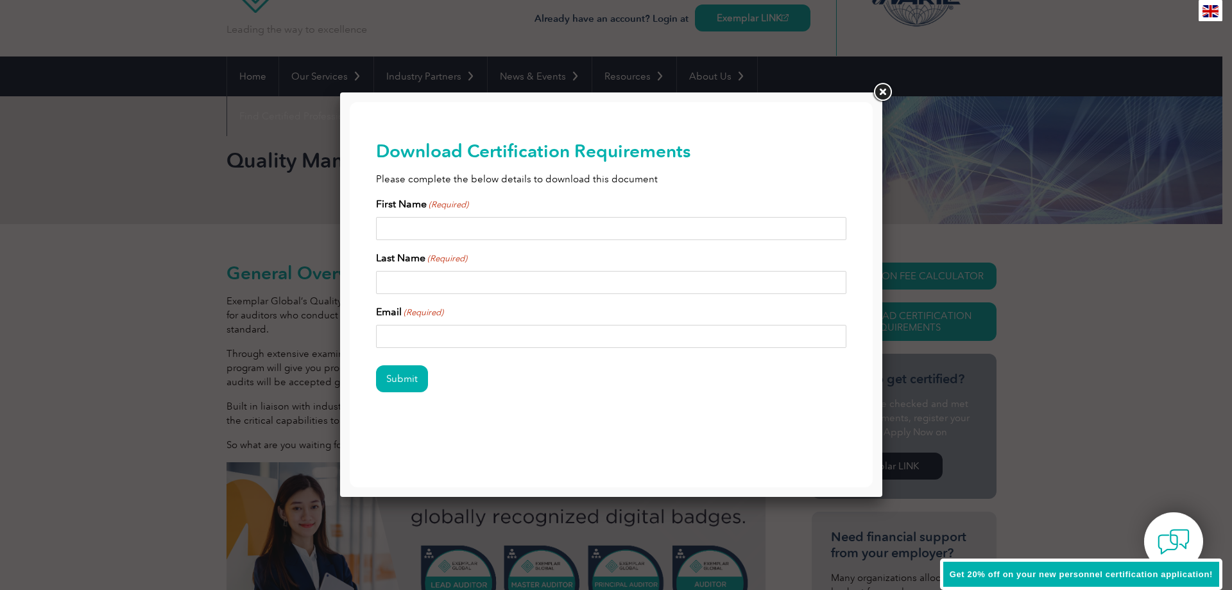
click at [885, 95] on link at bounding box center [882, 92] width 23 height 23
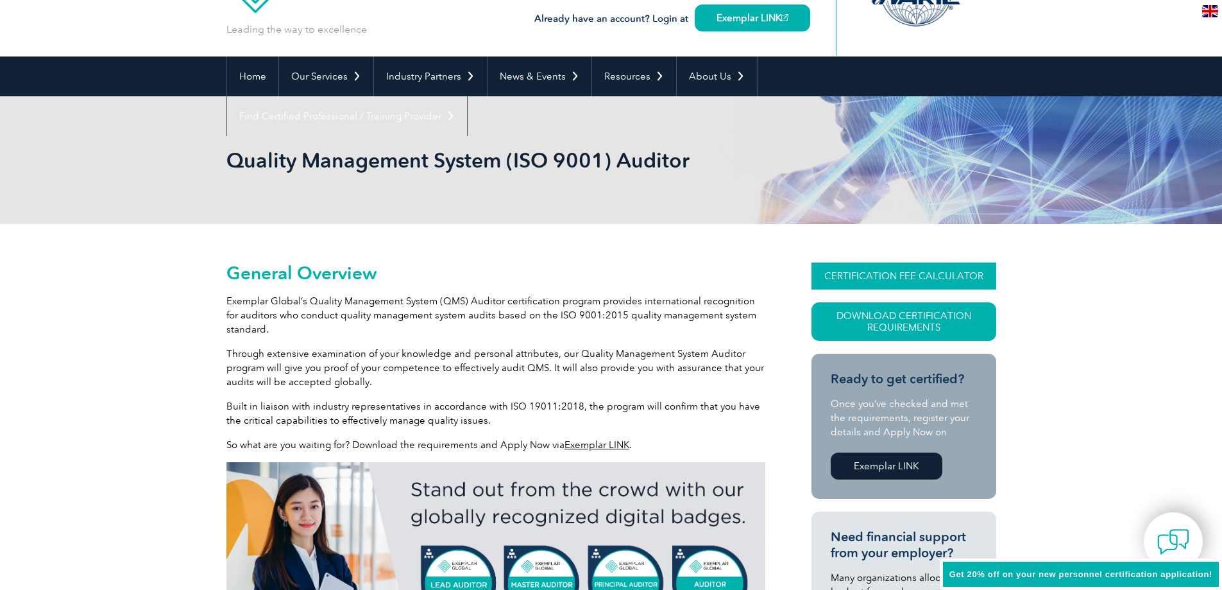
click at [898, 278] on link "CERTIFICATION FEE CALCULATOR" at bounding box center [904, 275] width 185 height 27
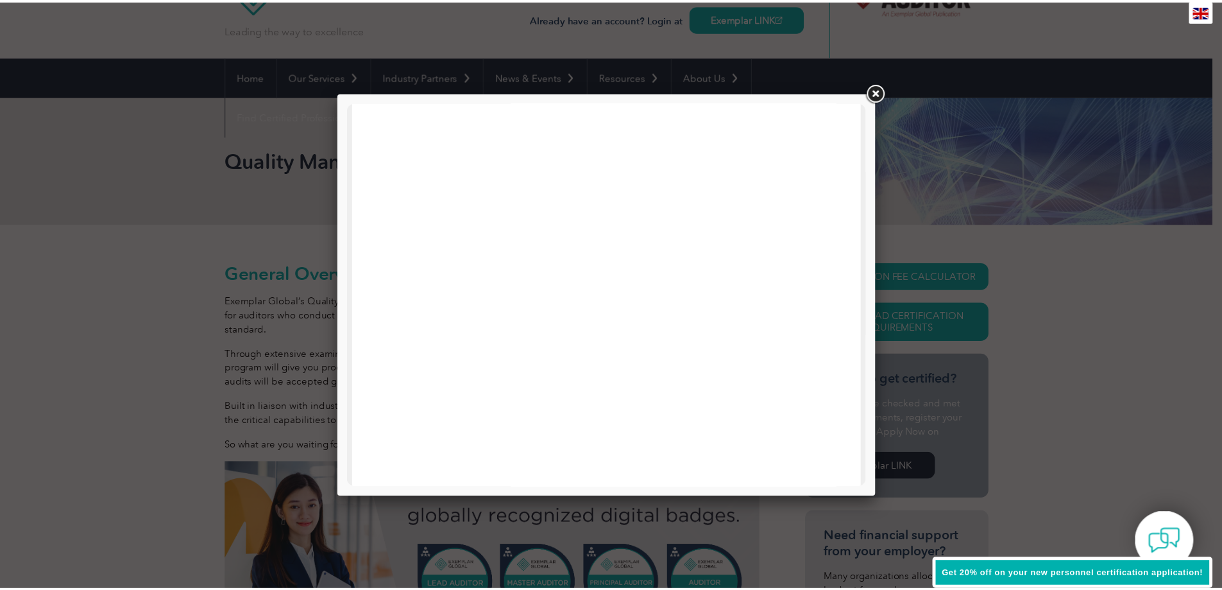
scroll to position [612, 0]
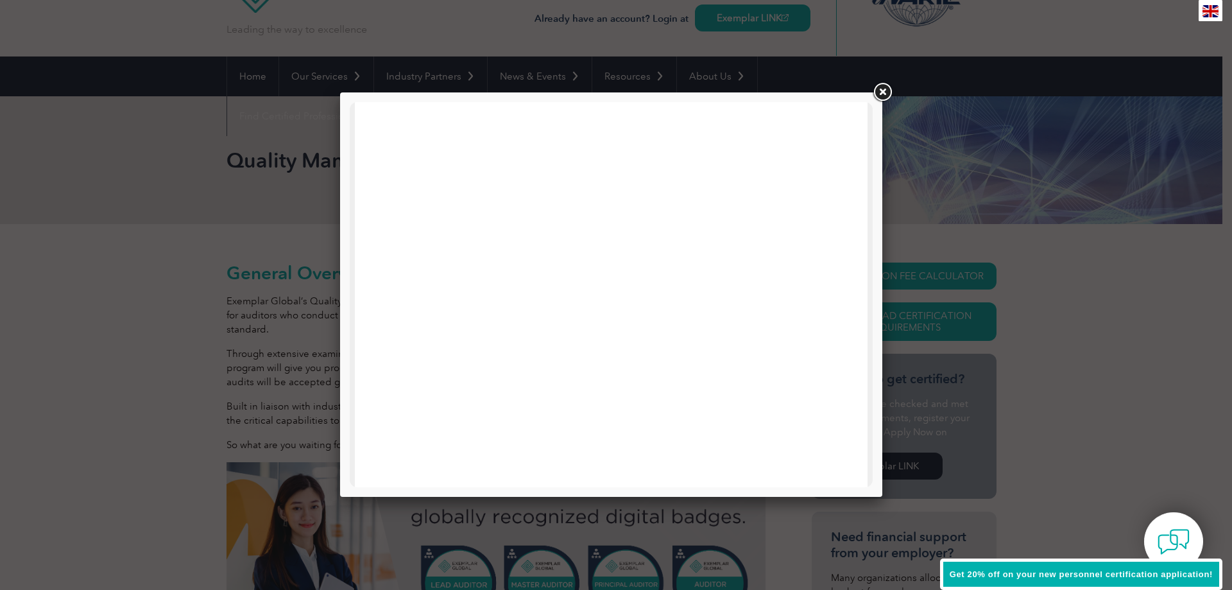
click at [884, 89] on link at bounding box center [882, 92] width 23 height 23
